Goal: Information Seeking & Learning: Learn about a topic

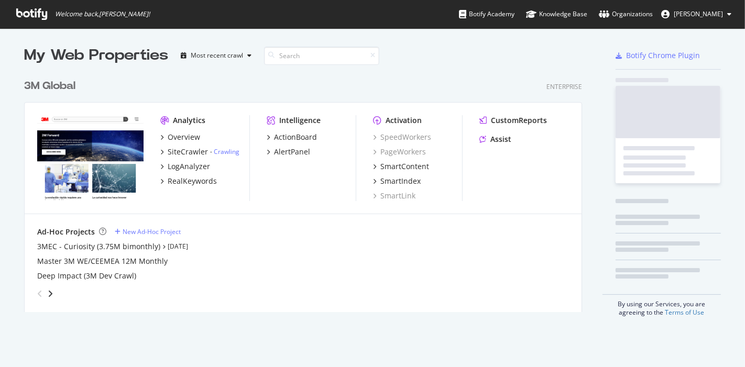
scroll to position [237, 557]
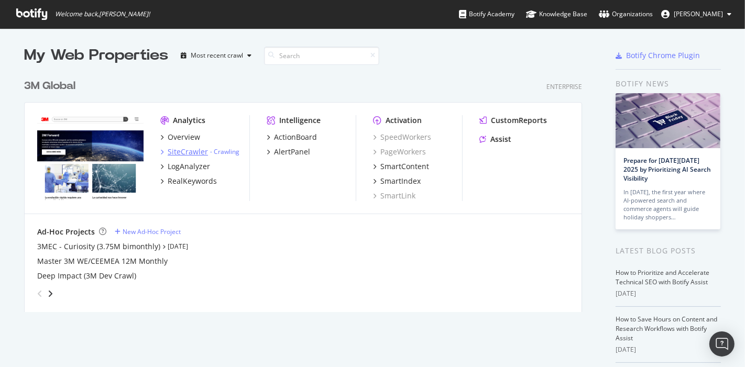
click at [185, 151] on div "SiteCrawler" at bounding box center [188, 152] width 40 height 10
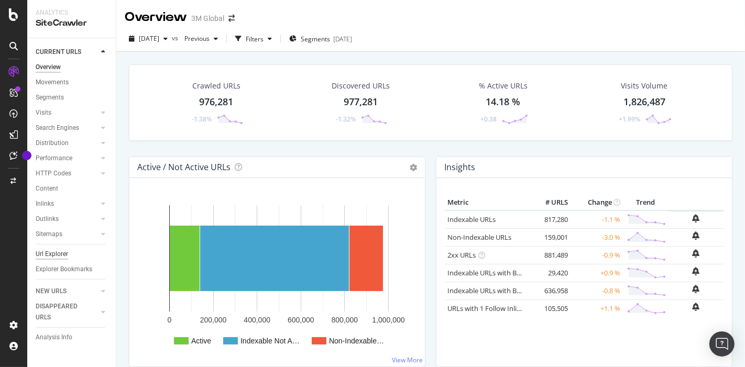
click at [52, 253] on div "Url Explorer" at bounding box center [52, 254] width 32 height 11
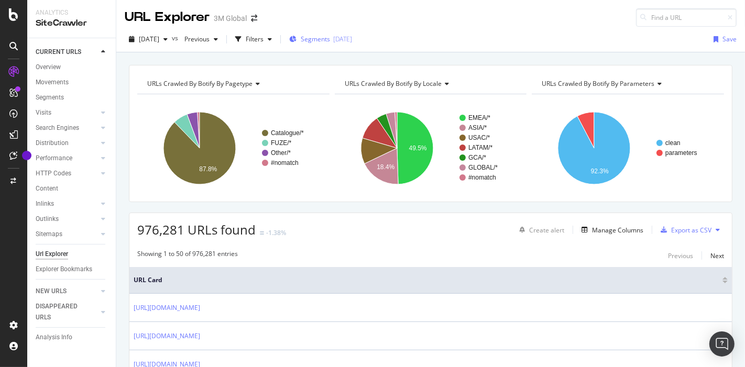
click at [352, 38] on div "[DATE]" at bounding box center [342, 39] width 19 height 9
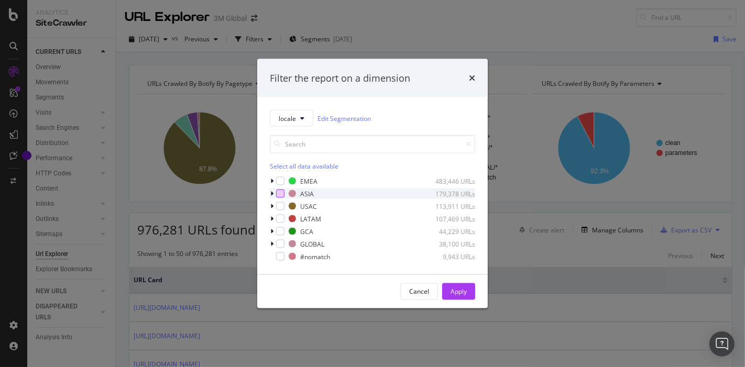
click at [281, 194] on div "modal" at bounding box center [280, 194] width 8 height 8
click at [451, 288] on div "Apply" at bounding box center [458, 291] width 16 height 9
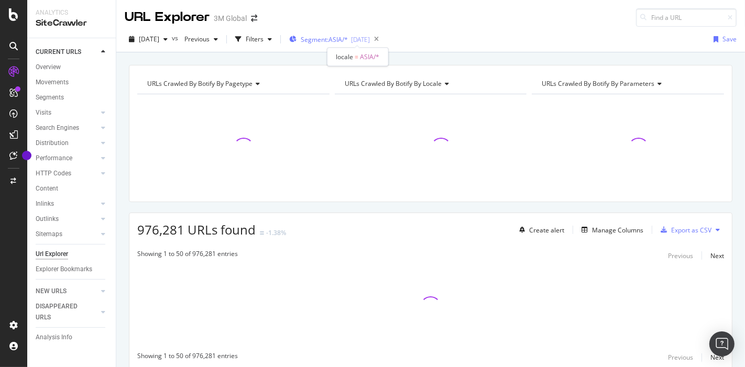
click at [338, 41] on span "Segment: [GEOGRAPHIC_DATA]/*" at bounding box center [324, 39] width 47 height 9
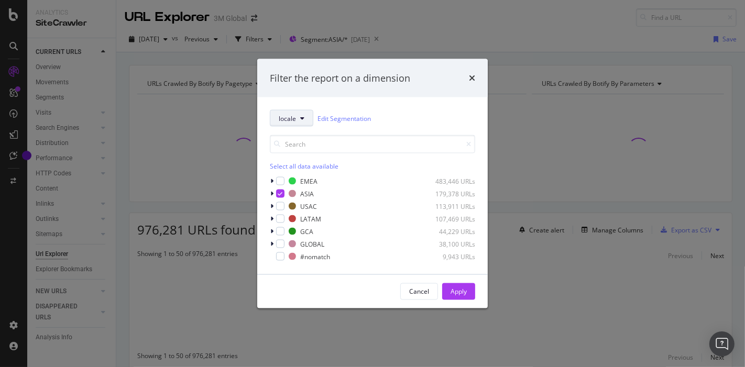
click at [302, 120] on icon "modal" at bounding box center [302, 118] width 4 height 6
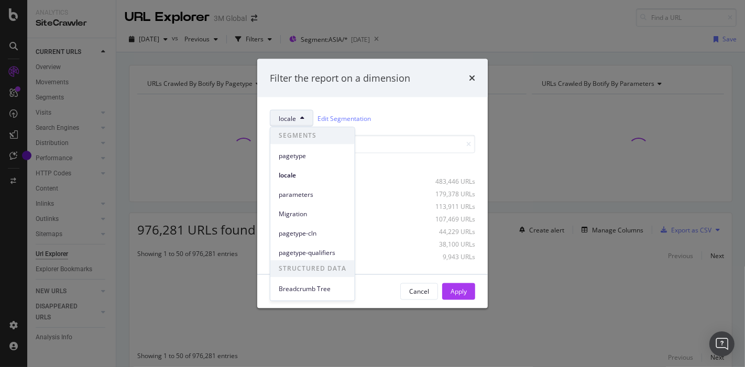
click at [302, 120] on icon "modal" at bounding box center [302, 118] width 4 height 6
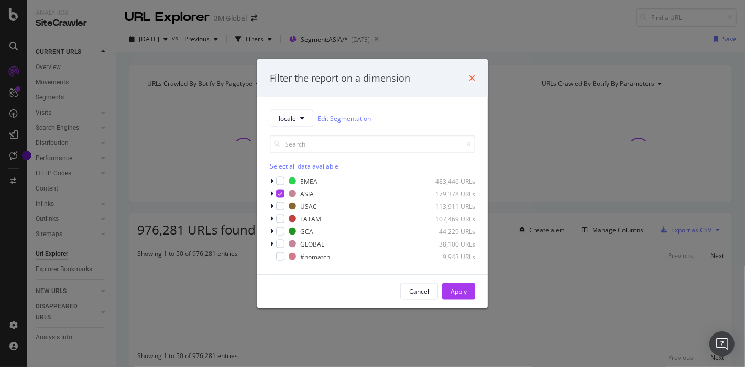
click at [471, 77] on icon "times" at bounding box center [472, 78] width 6 height 8
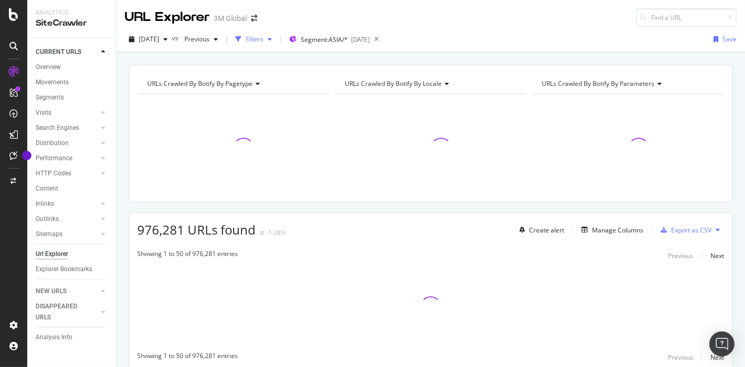
click at [263, 40] on div "Filters" at bounding box center [255, 39] width 18 height 9
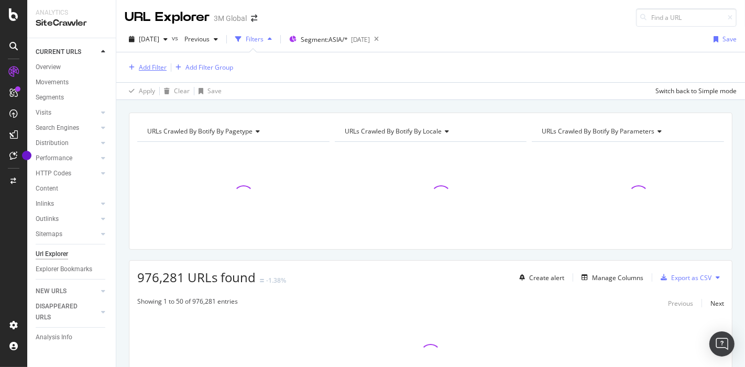
click at [154, 69] on div "Add Filter" at bounding box center [153, 67] width 28 height 9
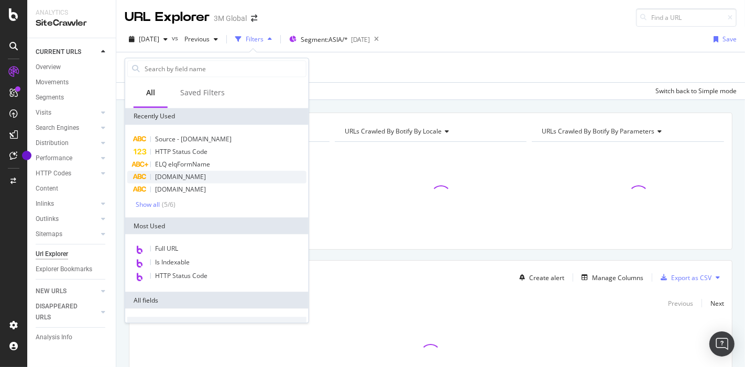
click at [183, 177] on span "[DOMAIN_NAME]" at bounding box center [180, 176] width 51 height 9
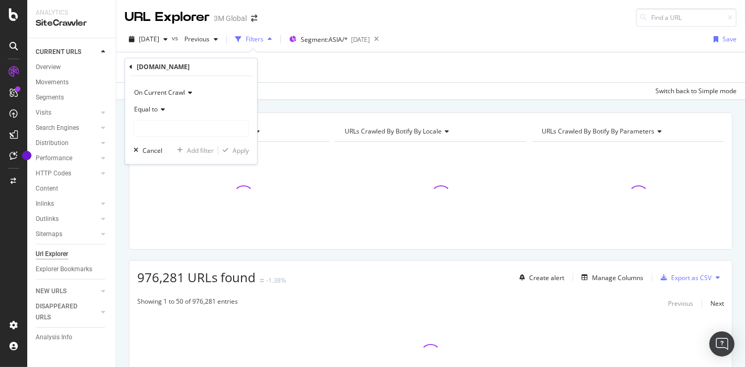
click at [163, 111] on icon at bounding box center [161, 110] width 7 height 6
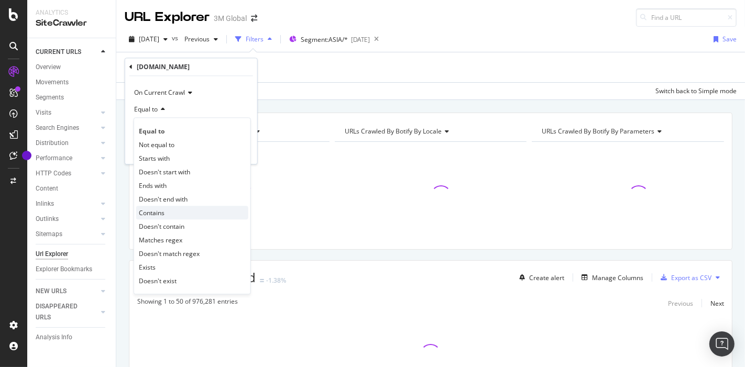
click at [174, 209] on div "Contains" at bounding box center [192, 213] width 112 height 14
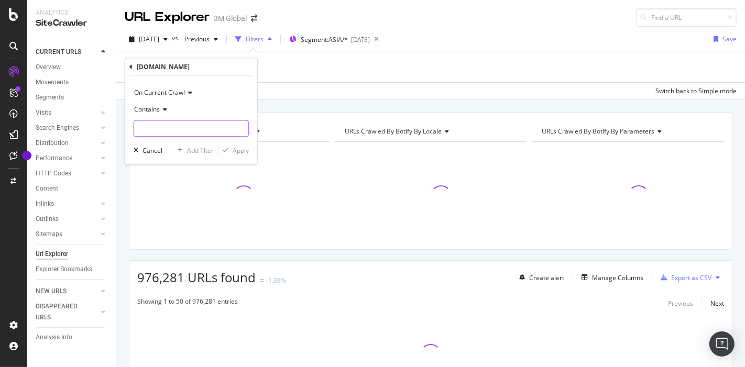
click at [163, 128] on input "text" at bounding box center [191, 128] width 114 height 17
type input "Safety"
click at [239, 153] on div "Apply" at bounding box center [240, 150] width 16 height 9
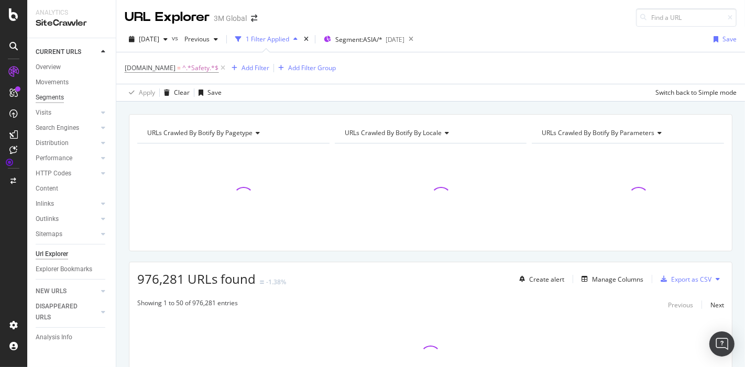
click at [52, 99] on div "Segments" at bounding box center [50, 97] width 28 height 11
